Goal: Task Accomplishment & Management: Use online tool/utility

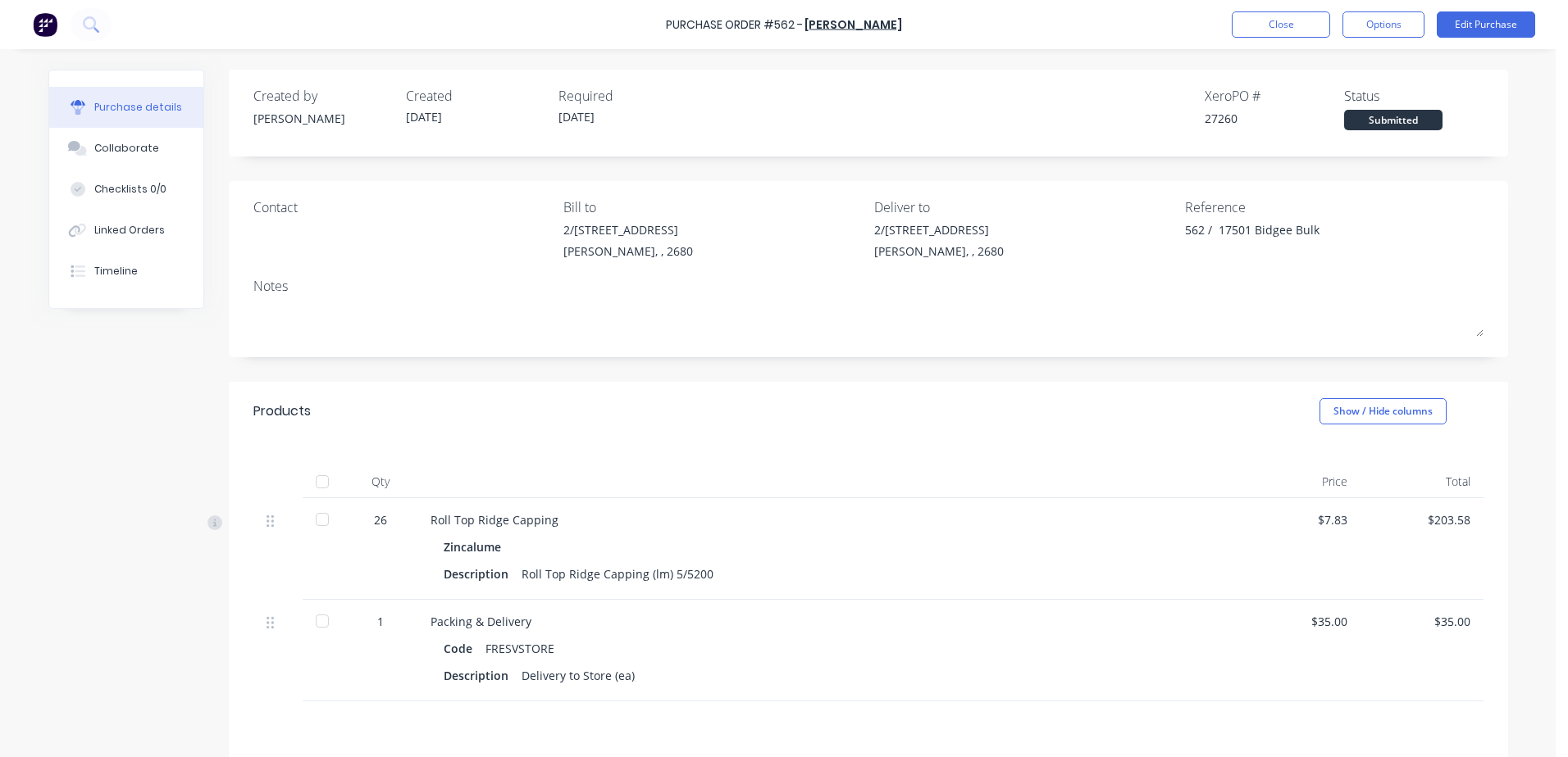
click at [1287, 25] on button "Close" at bounding box center [1281, 24] width 98 height 26
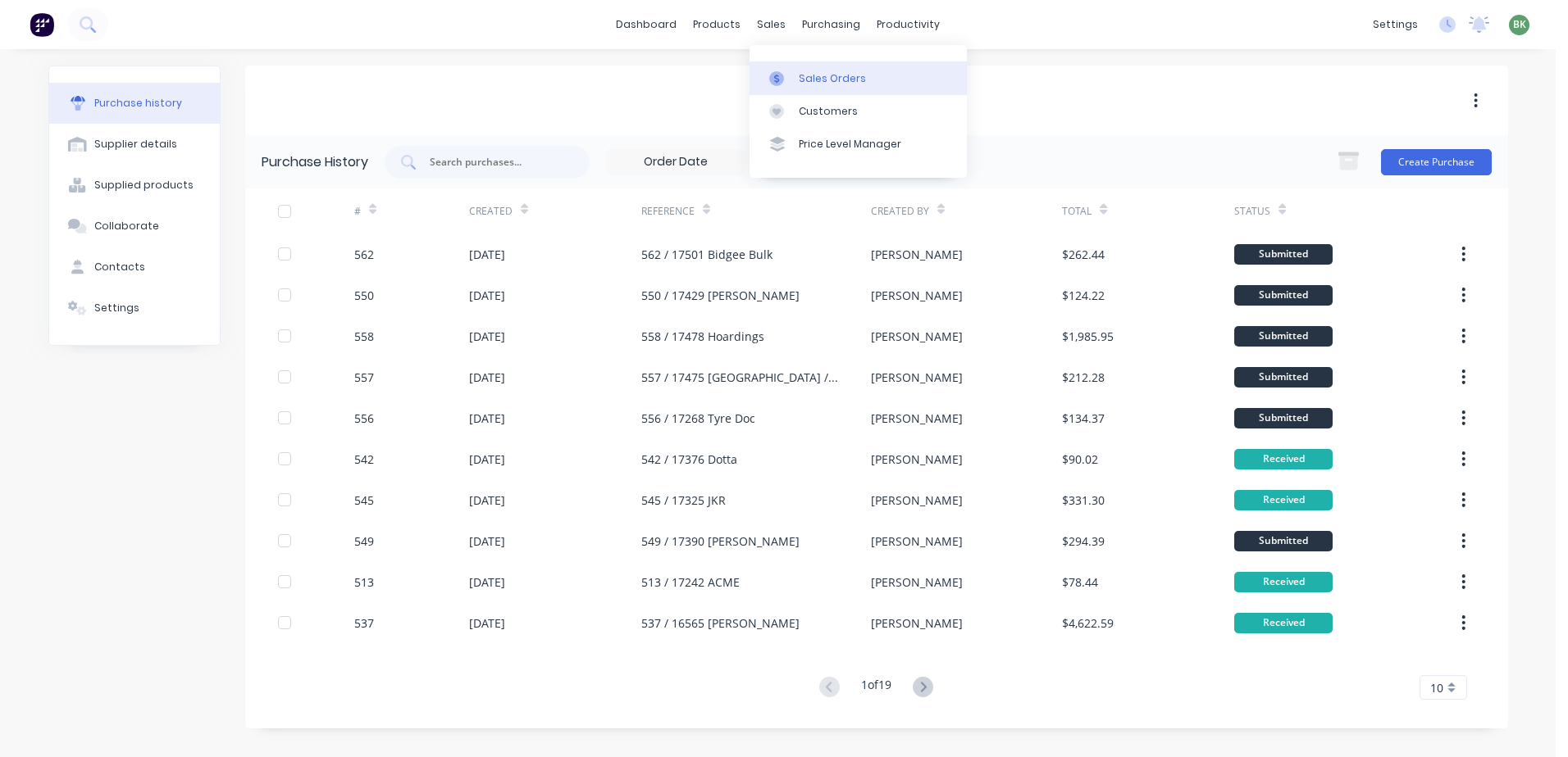
click at [812, 78] on div "Sales Orders" at bounding box center [832, 78] width 67 height 14
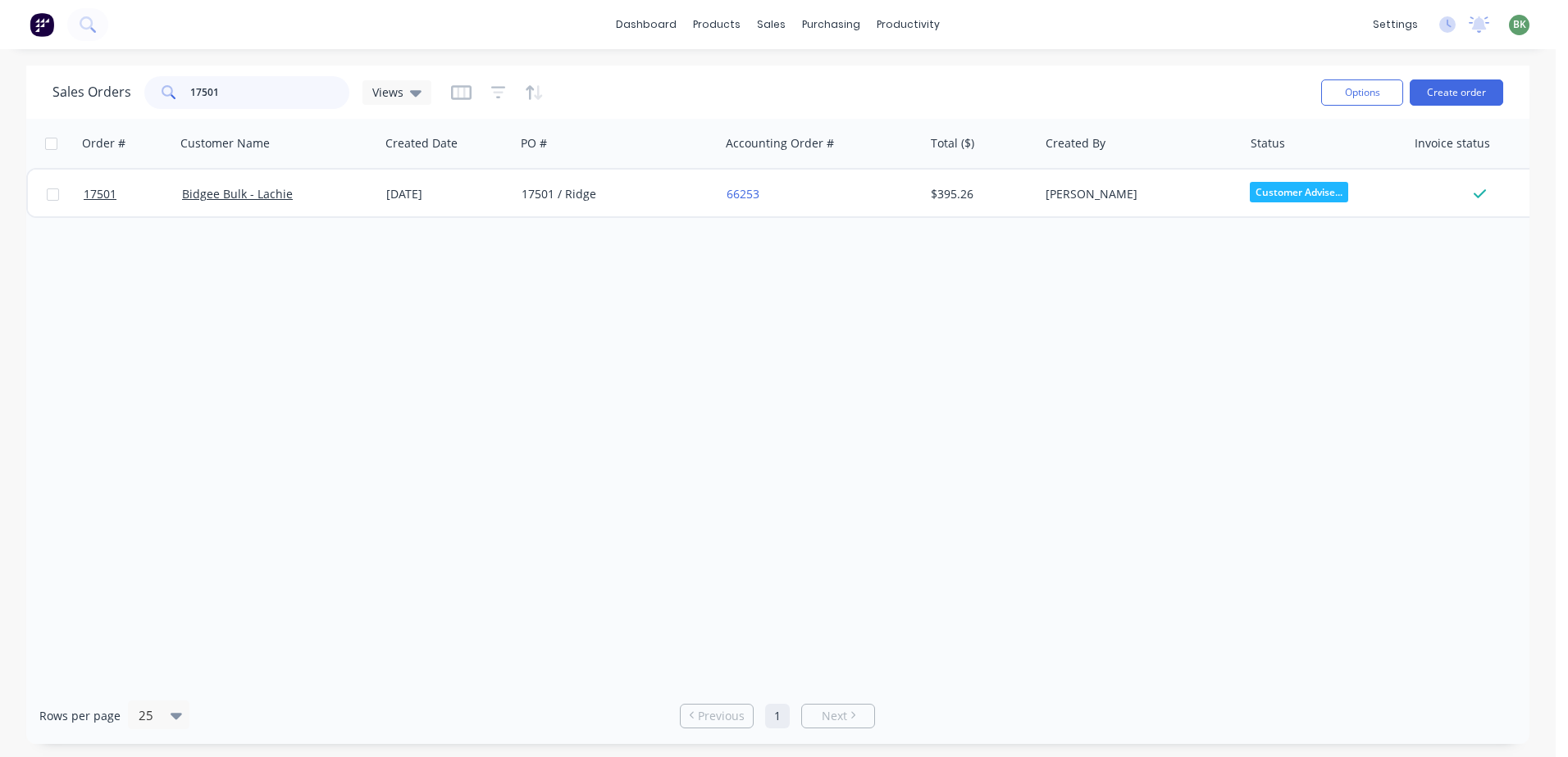
drag, startPoint x: 247, startPoint y: 89, endPoint x: 70, endPoint y: 88, distance: 177.0
click at [76, 90] on div "Sales Orders 17501 Views" at bounding box center [242, 92] width 379 height 33
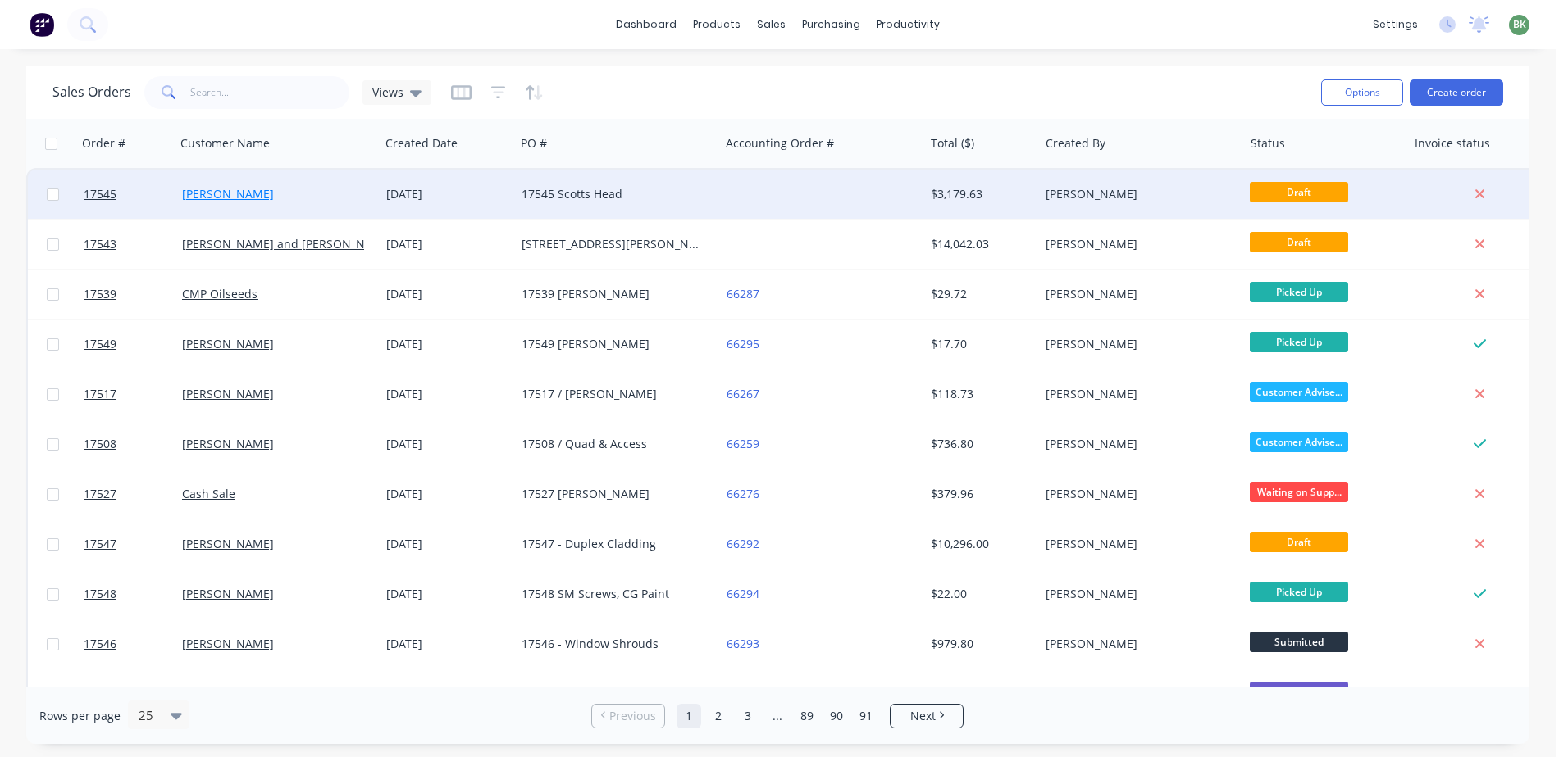
click at [203, 194] on link "[PERSON_NAME]" at bounding box center [228, 194] width 92 height 15
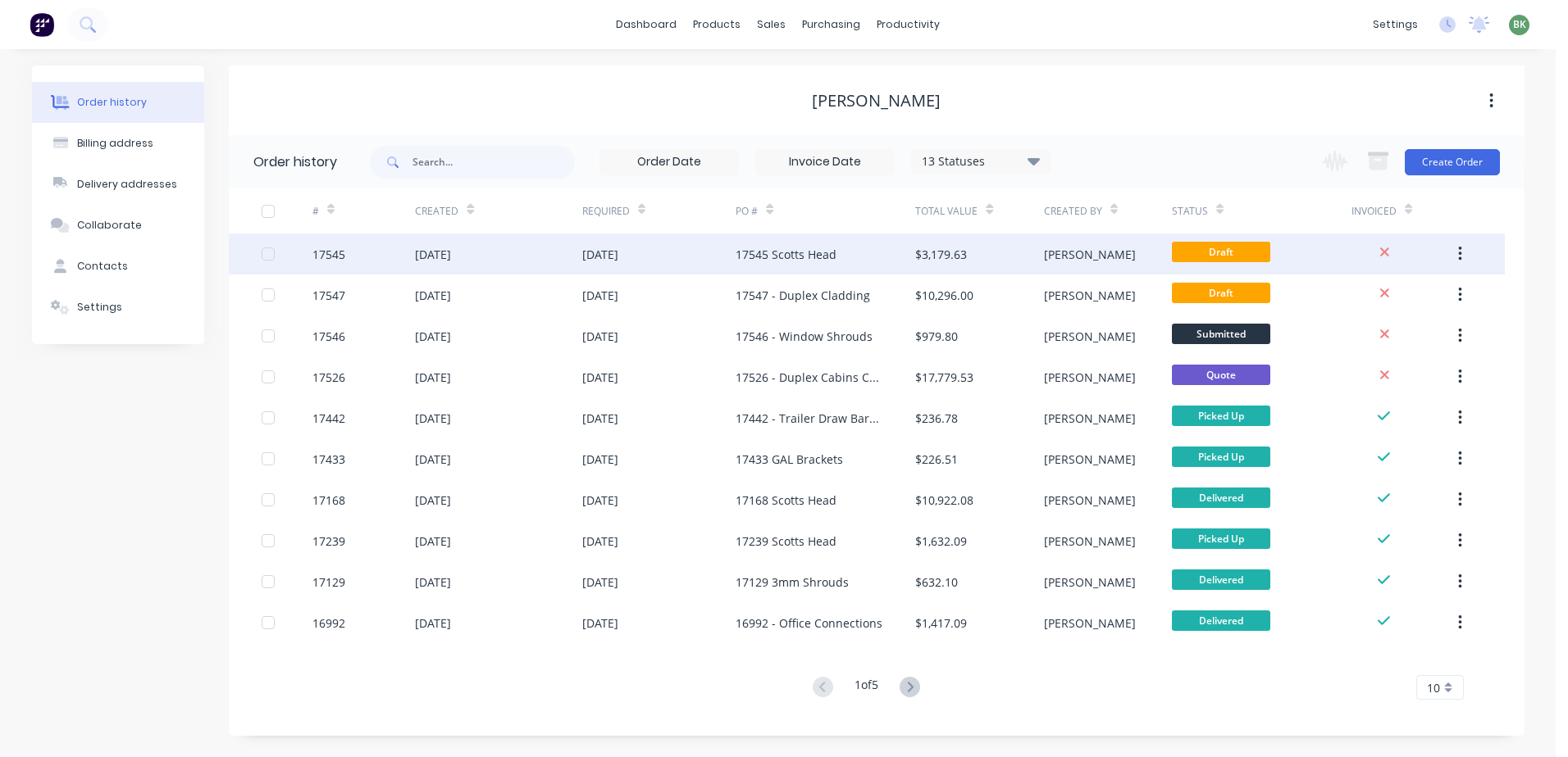
click at [810, 267] on div "17545 Scotts Head" at bounding box center [824, 254] width 180 height 41
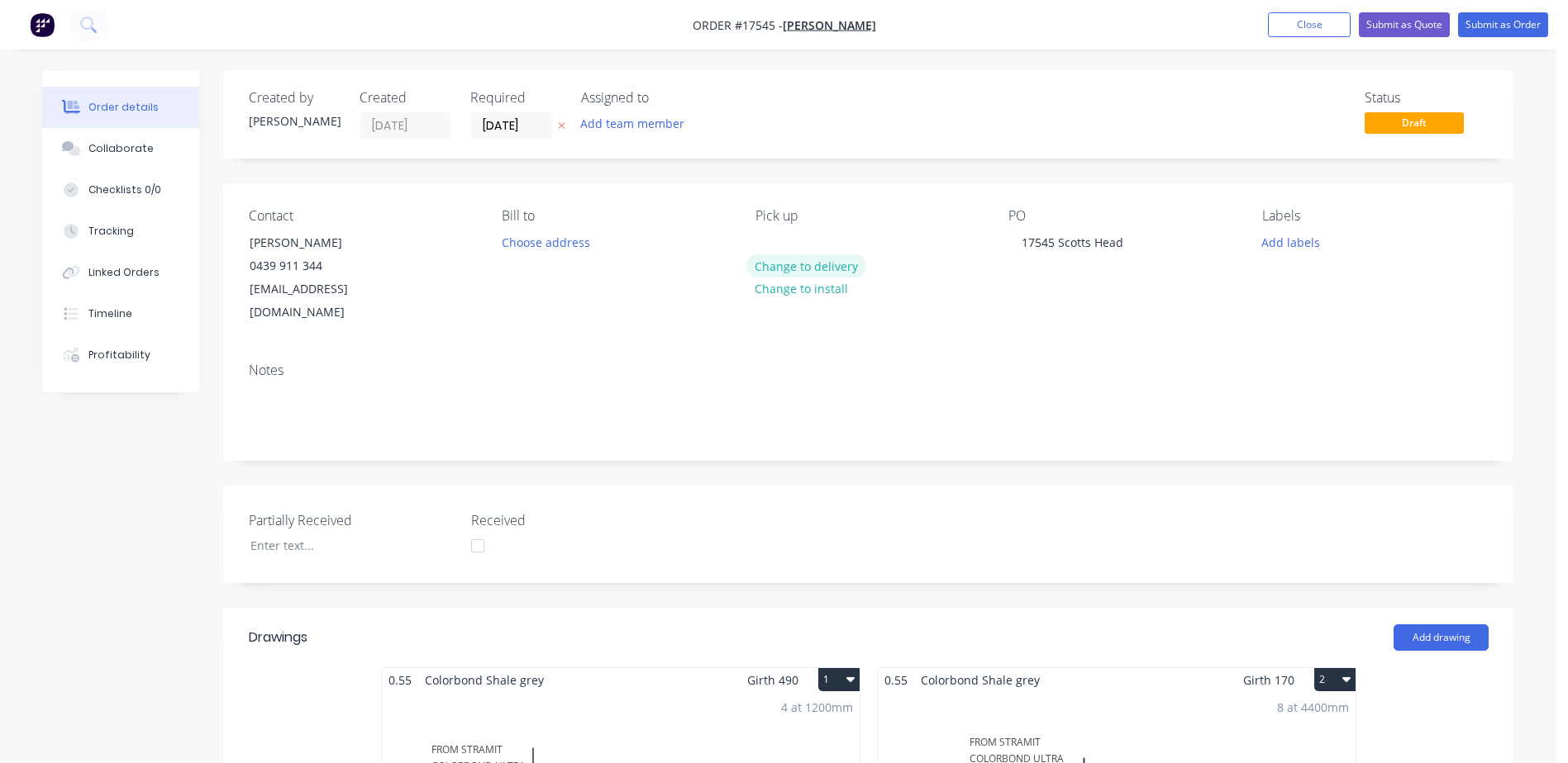
click at [808, 268] on button "Change to delivery" at bounding box center [807, 265] width 121 height 22
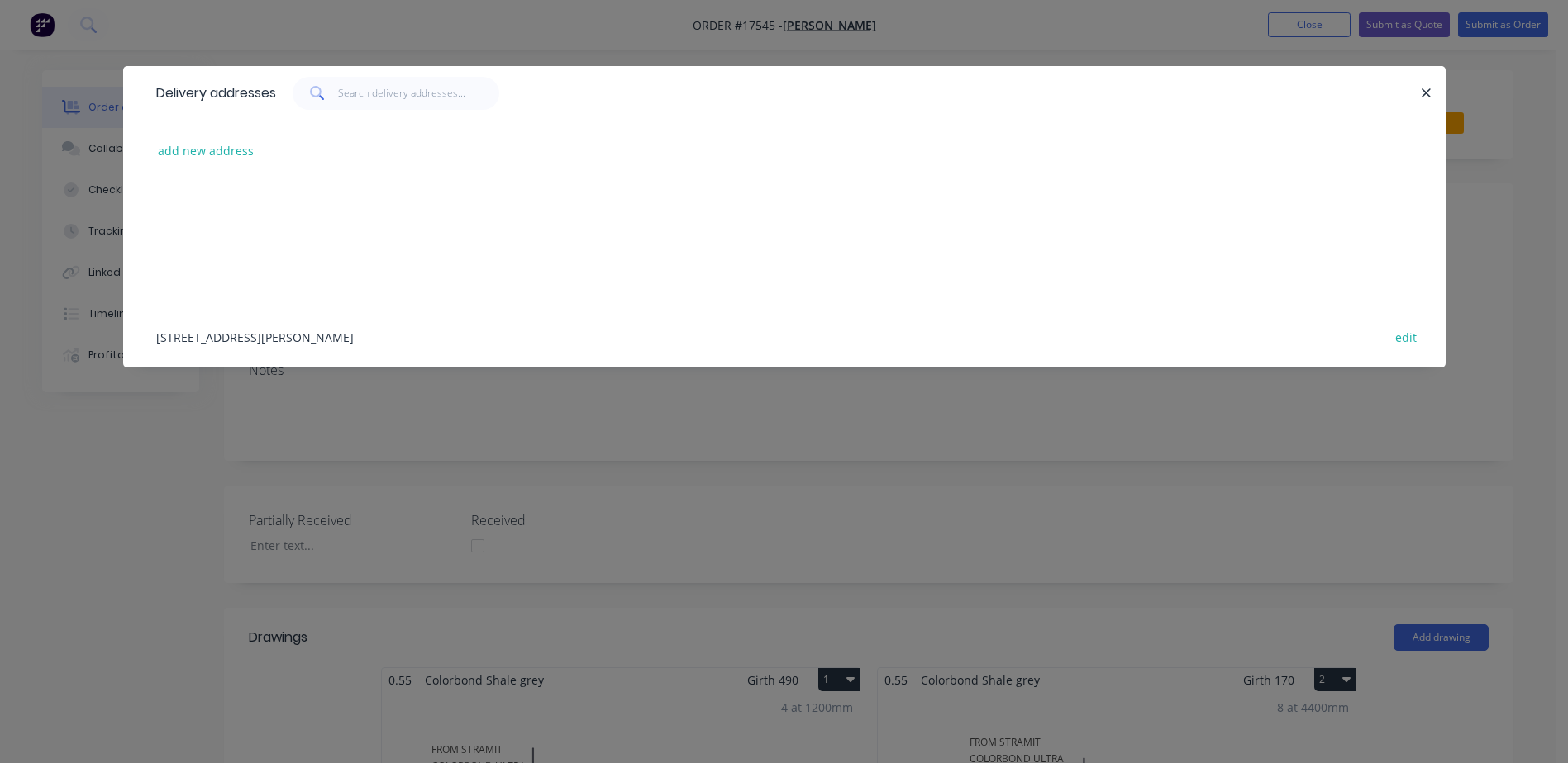
click at [294, 341] on div "7864 Burley Griffin Way, Yoogali, New South Wales, Australia, 2680 edit" at bounding box center [784, 337] width 1273 height 62
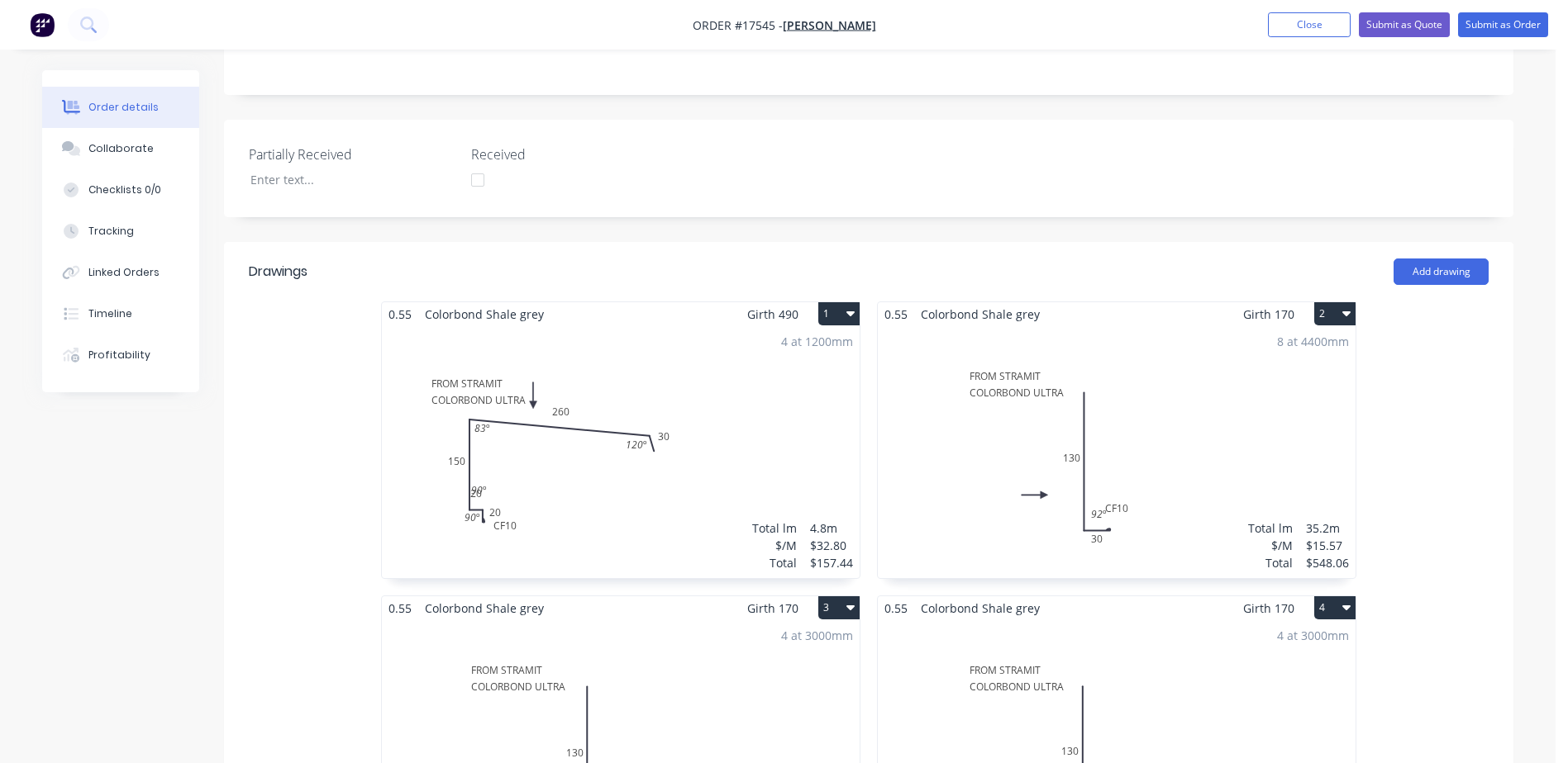
scroll to position [413, 0]
click at [481, 421] on div "4 at 1200mm Total lm $/M Total 4.8m $32.80 $157.44" at bounding box center [620, 451] width 477 height 252
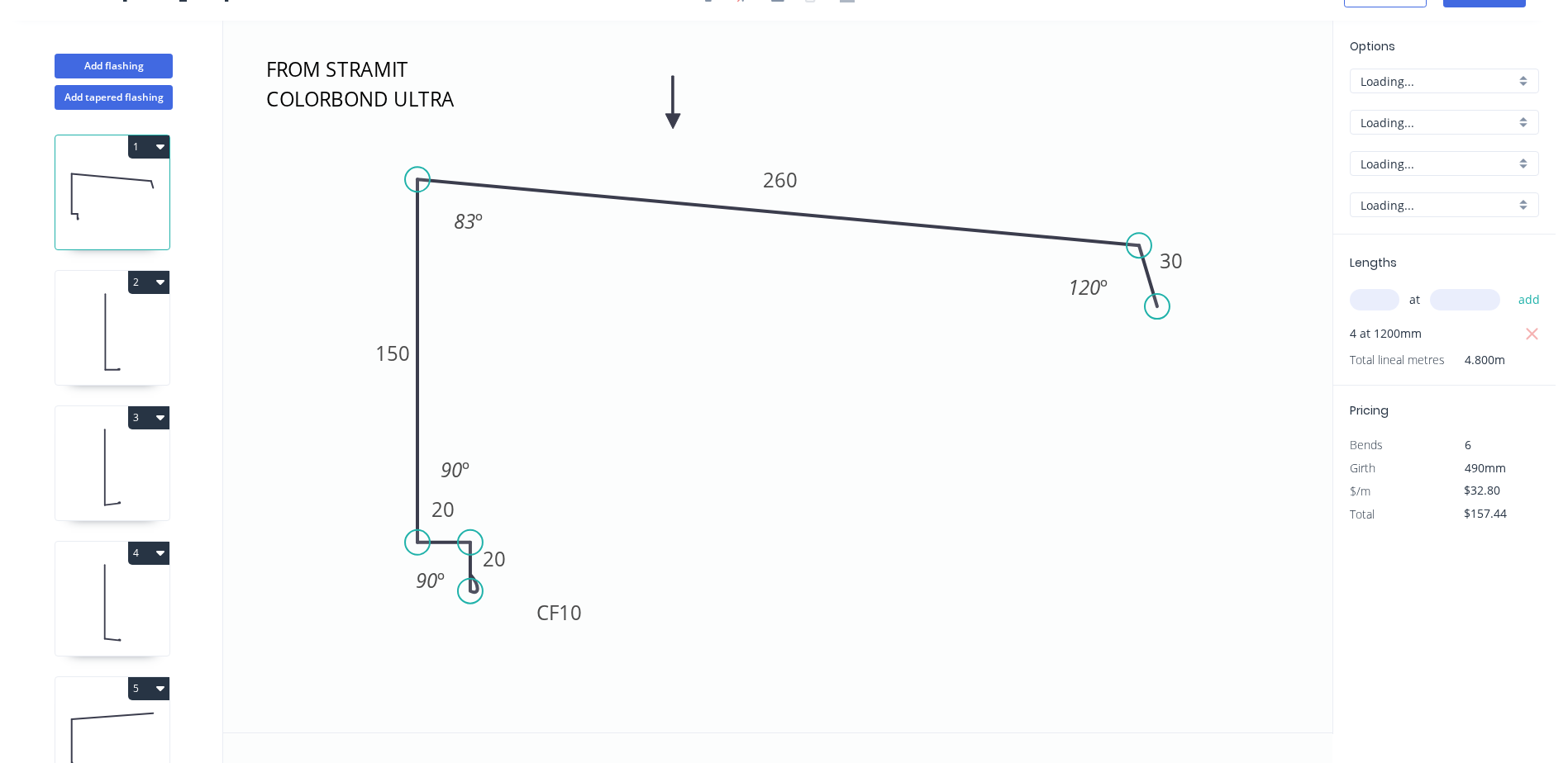
scroll to position [31, 0]
drag, startPoint x: 475, startPoint y: 474, endPoint x: 547, endPoint y: 527, distance: 89.4
click at [547, 527] on rect at bounding box center [527, 522] width 53 height 34
drag, startPoint x: 449, startPoint y: 577, endPoint x: 374, endPoint y: 545, distance: 81.5
click at [374, 545] on rect at bounding box center [354, 548] width 53 height 34
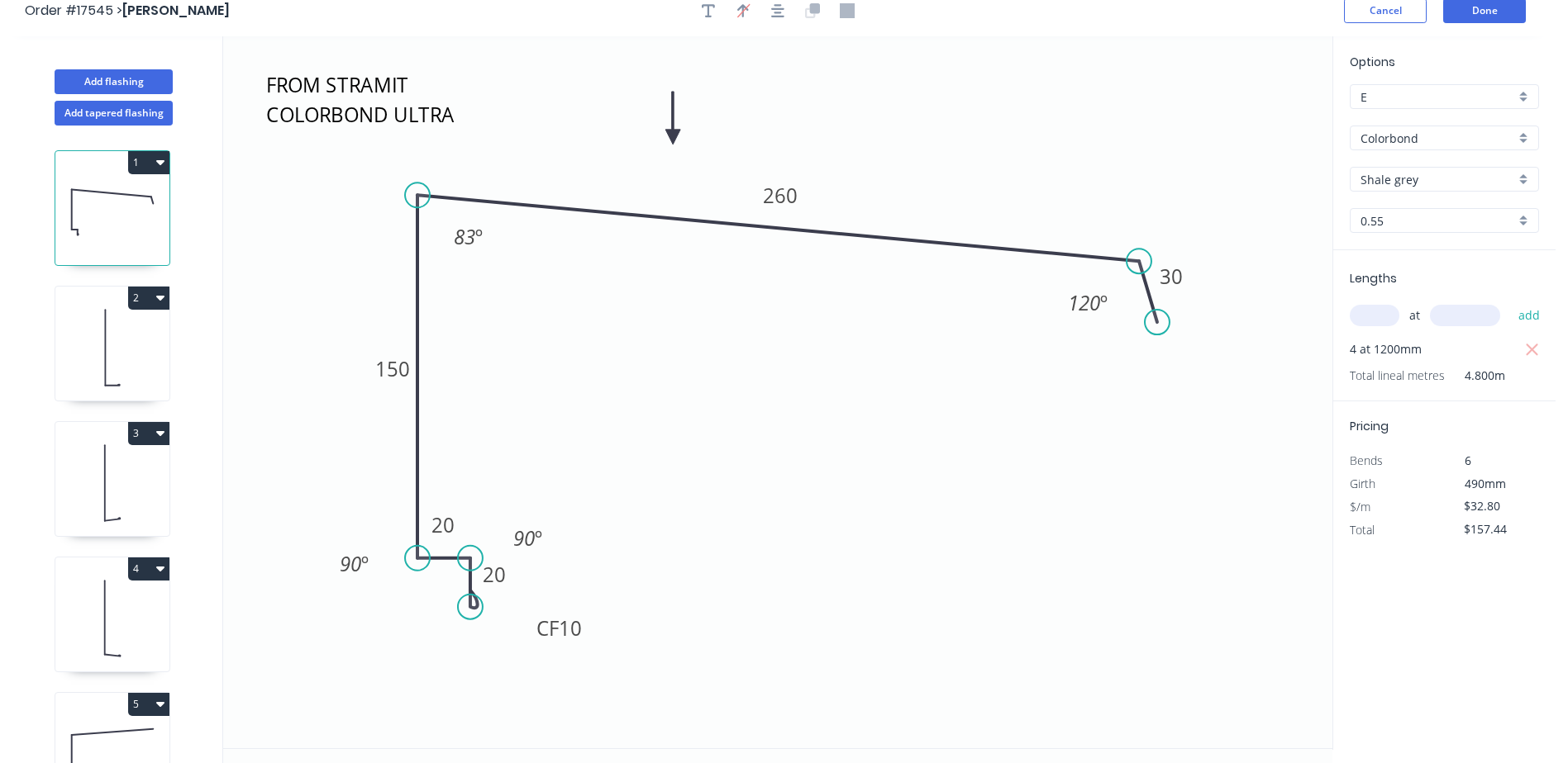
scroll to position [0, 0]
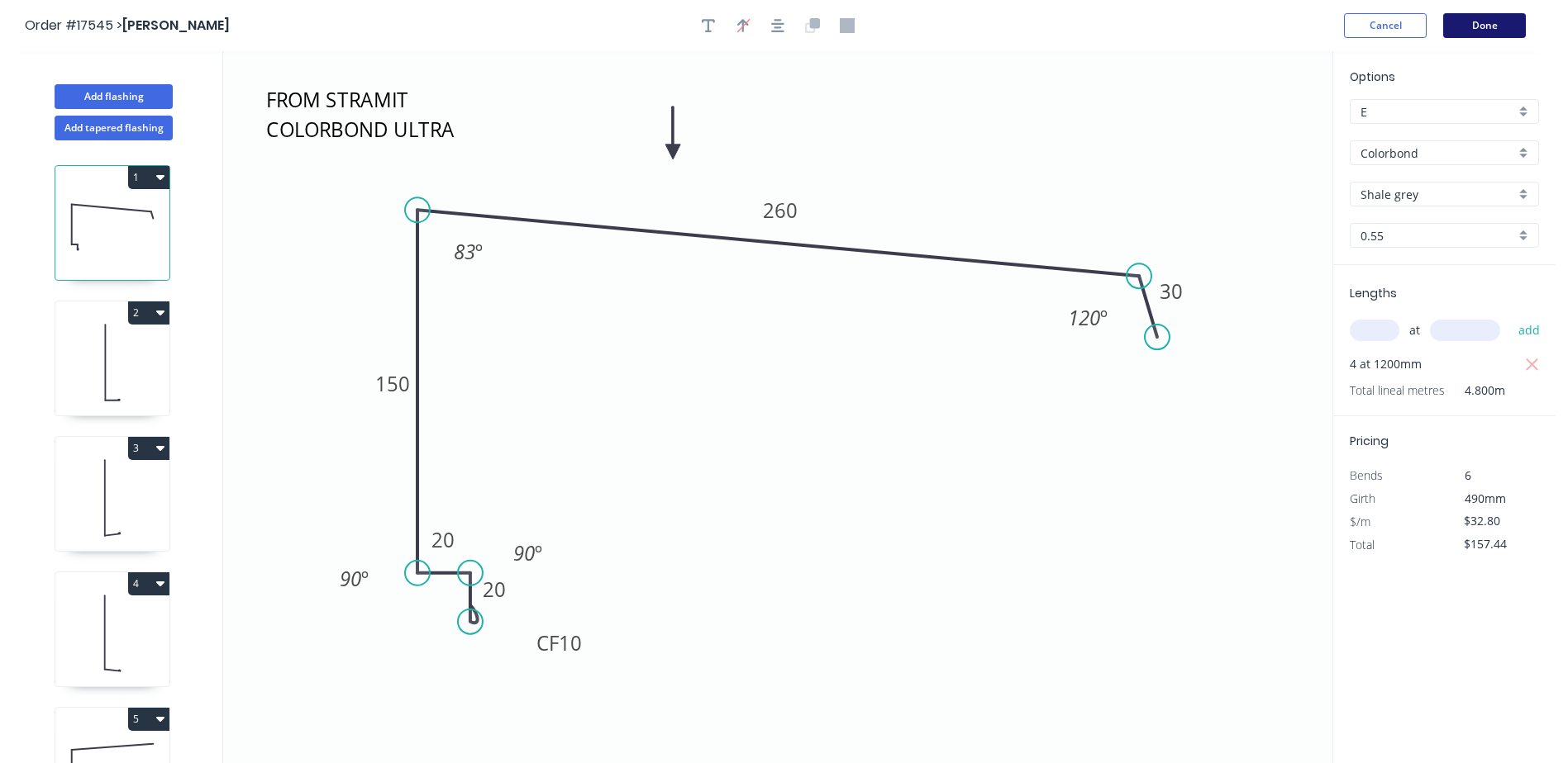
click at [1486, 21] on button "Done" at bounding box center [1484, 26] width 82 height 25
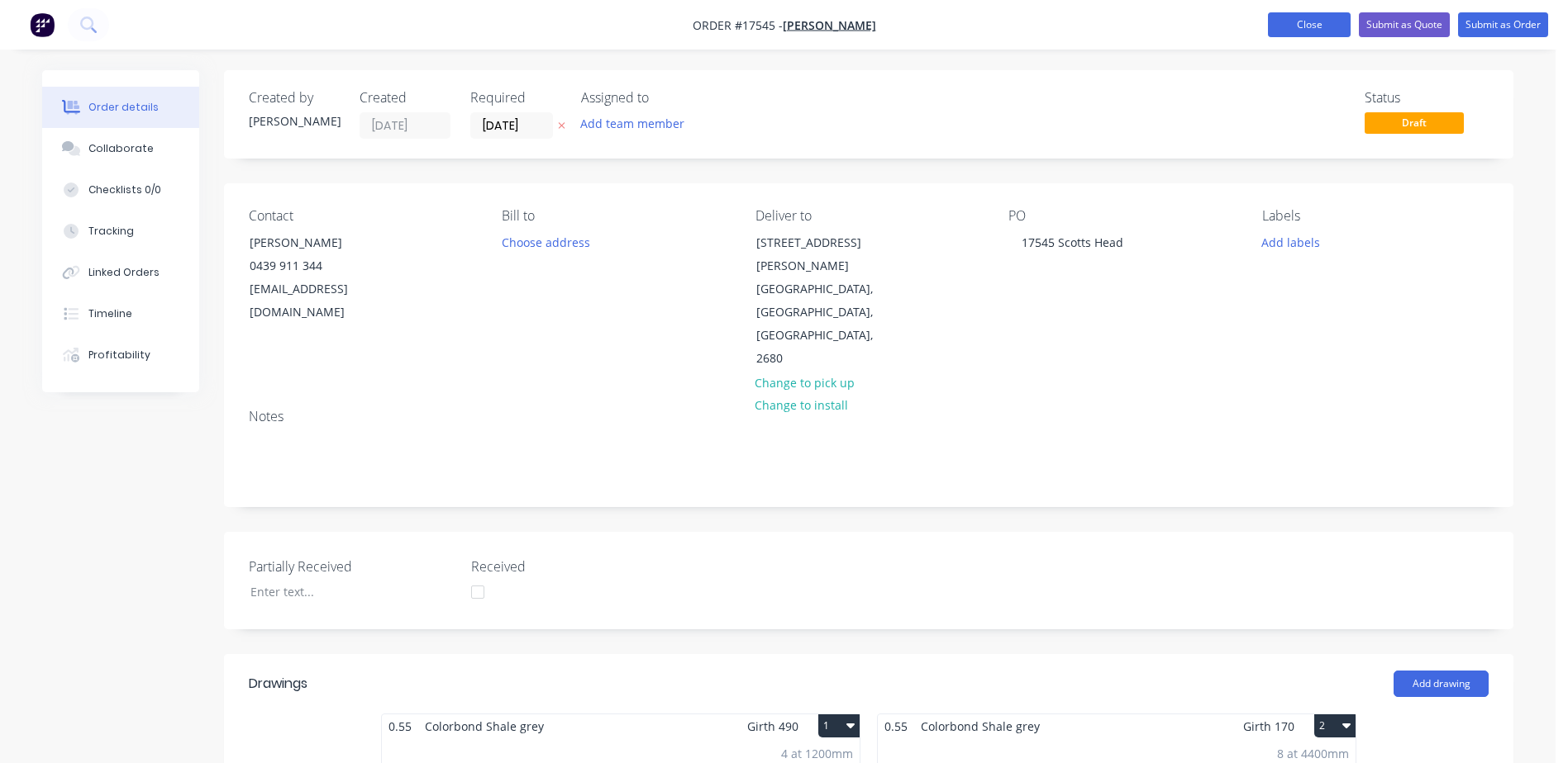
click at [1307, 29] on button "Close" at bounding box center [1308, 25] width 82 height 25
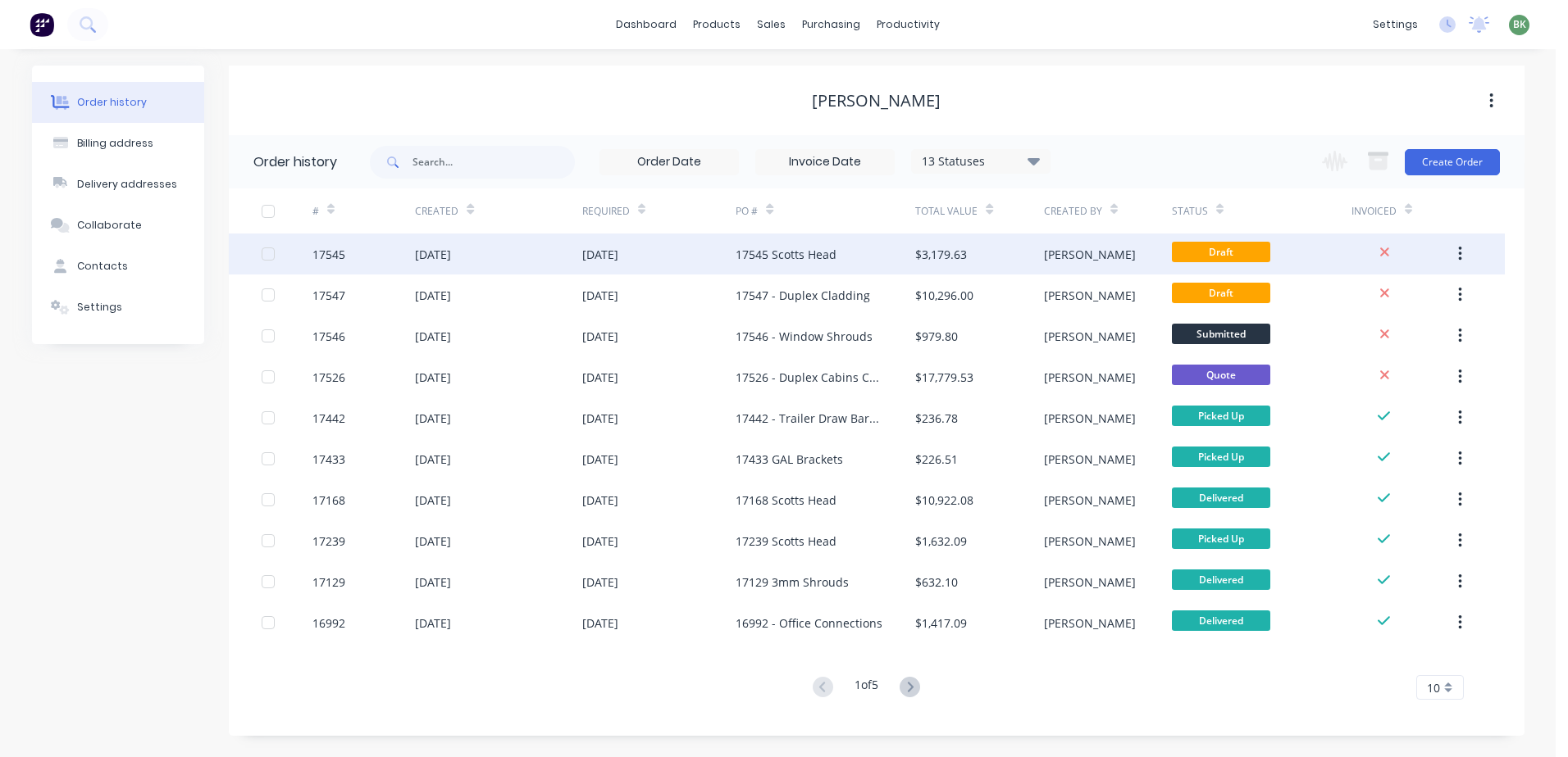
click at [761, 270] on div "17545 Scotts Head" at bounding box center [824, 254] width 180 height 41
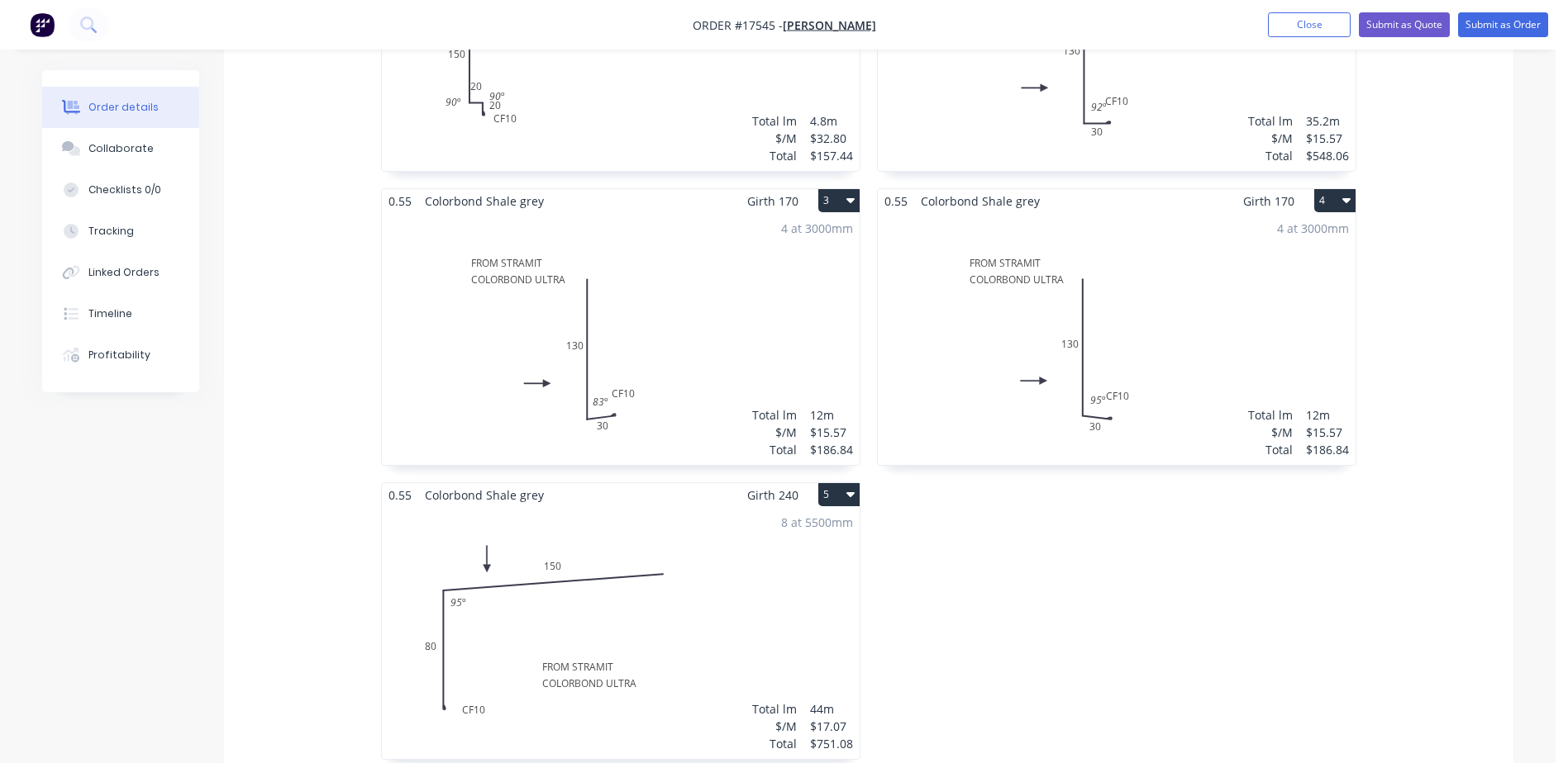
scroll to position [578, 0]
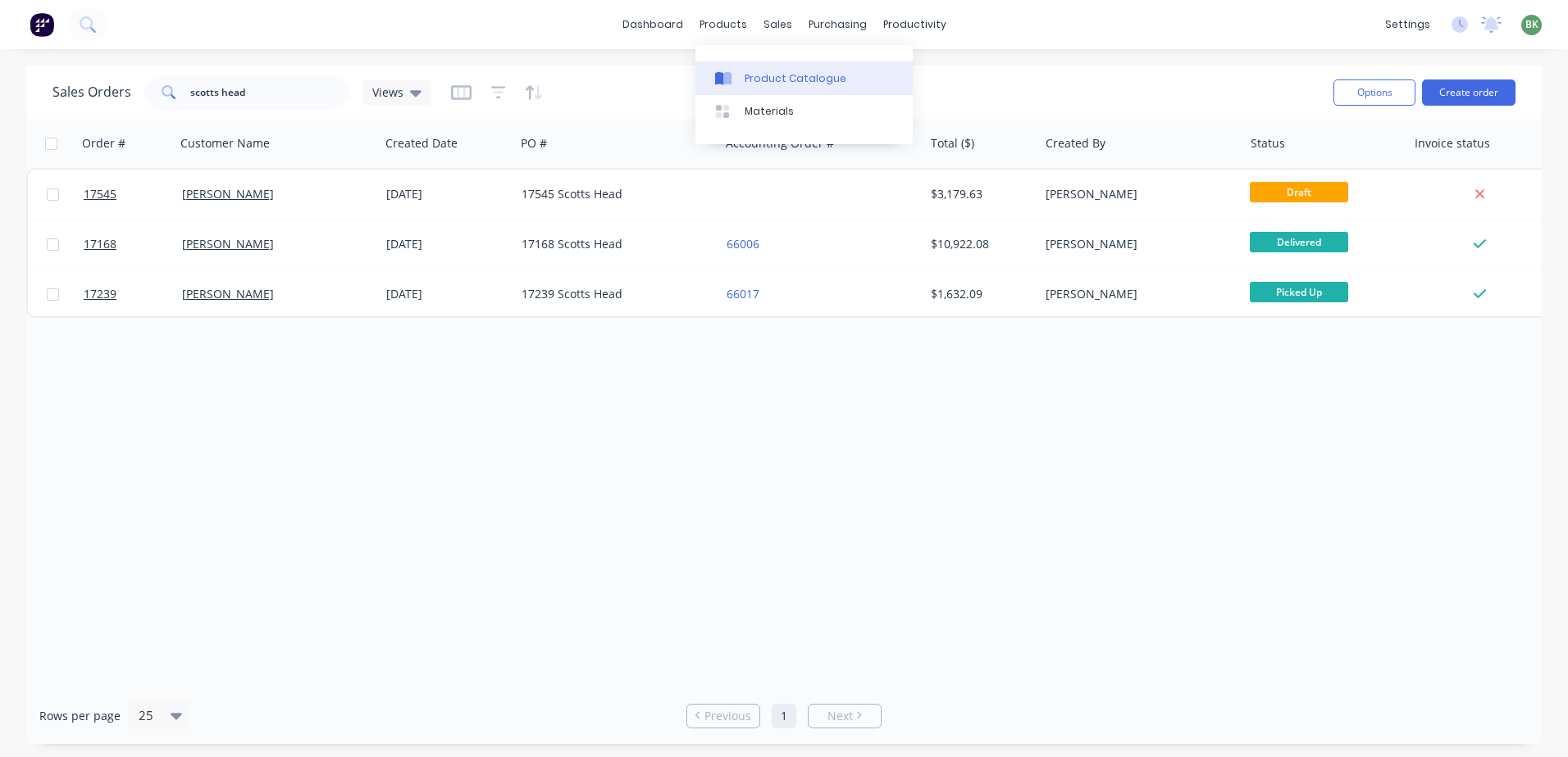
click at [769, 76] on div "Product Catalogue" at bounding box center [796, 78] width 102 height 14
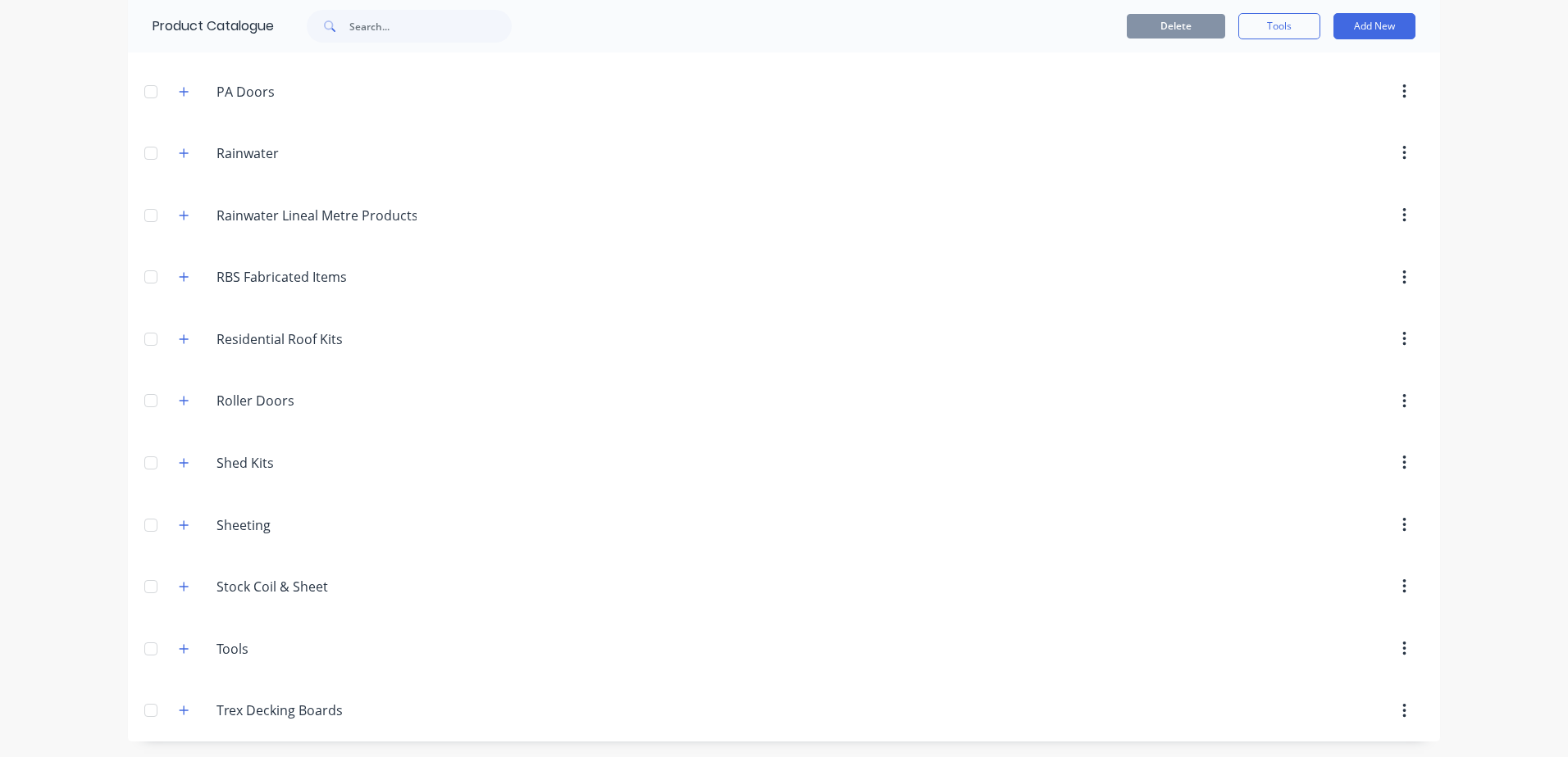
scroll to position [970, 0]
click at [182, 526] on icon "button" at bounding box center [184, 525] width 10 height 12
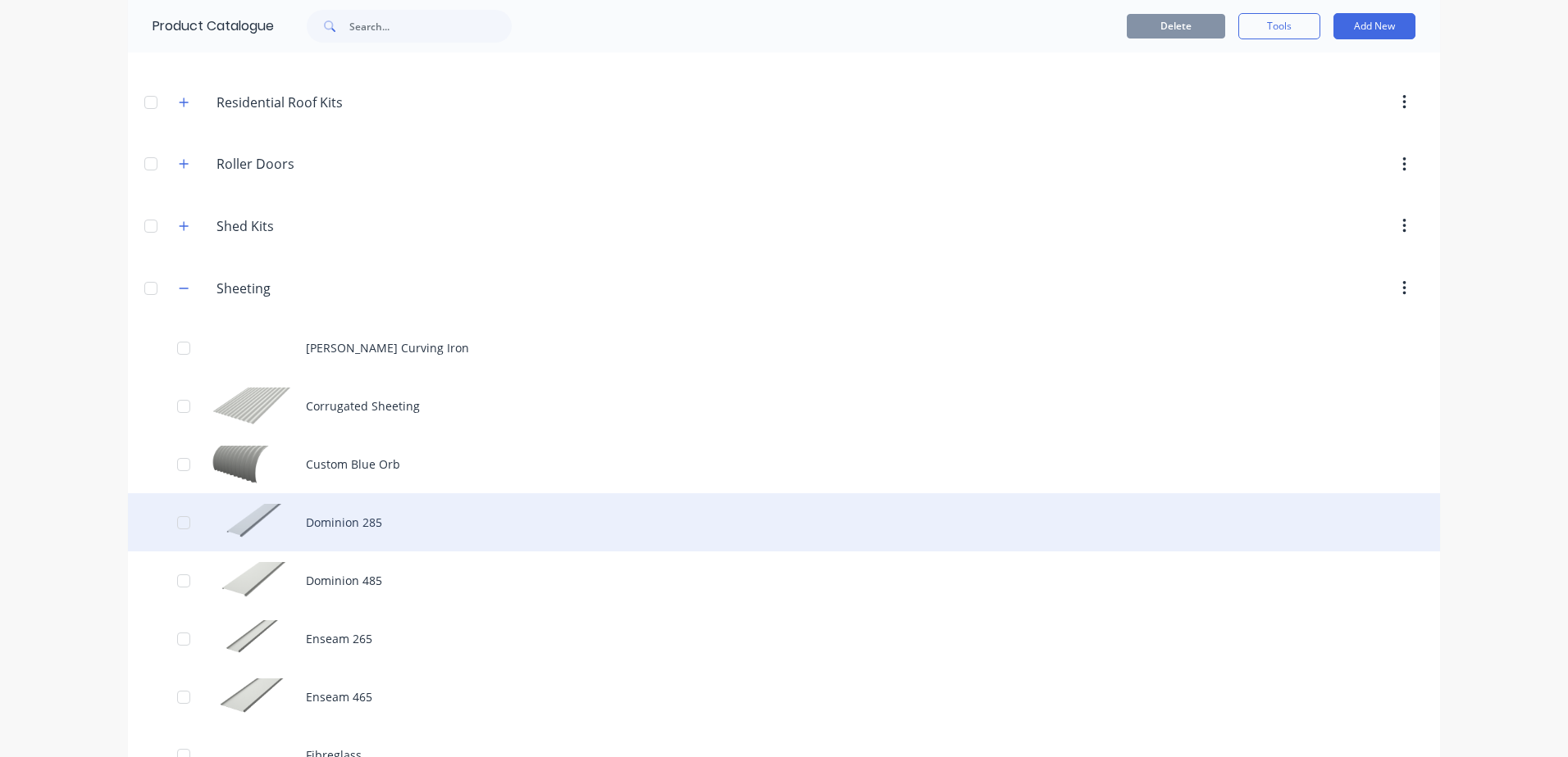
scroll to position [1216, 0]
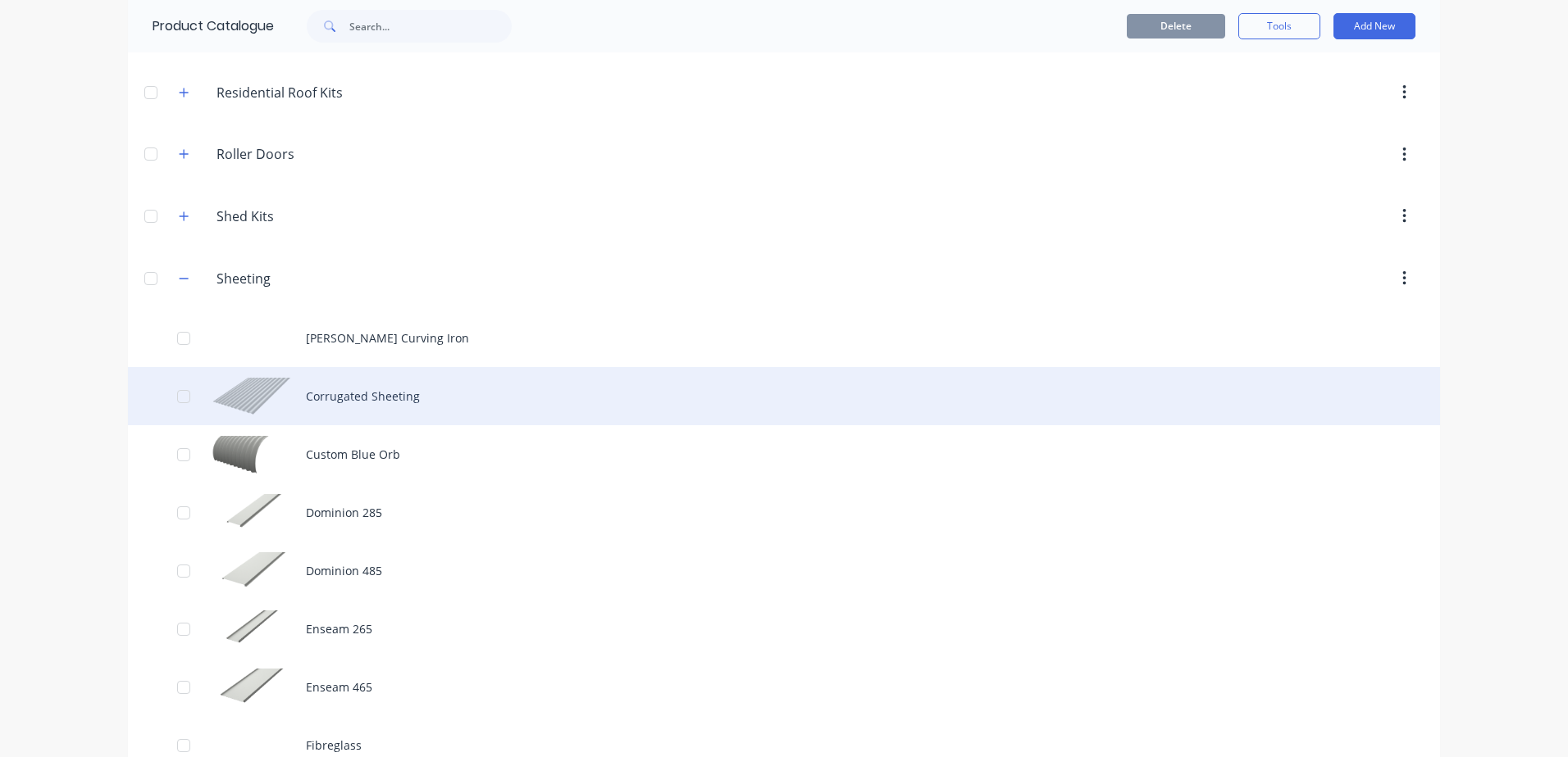
click at [353, 394] on div "Corrugated Sheeting" at bounding box center [783, 396] width 1311 height 59
